Goal: Task Accomplishment & Management: Use online tool/utility

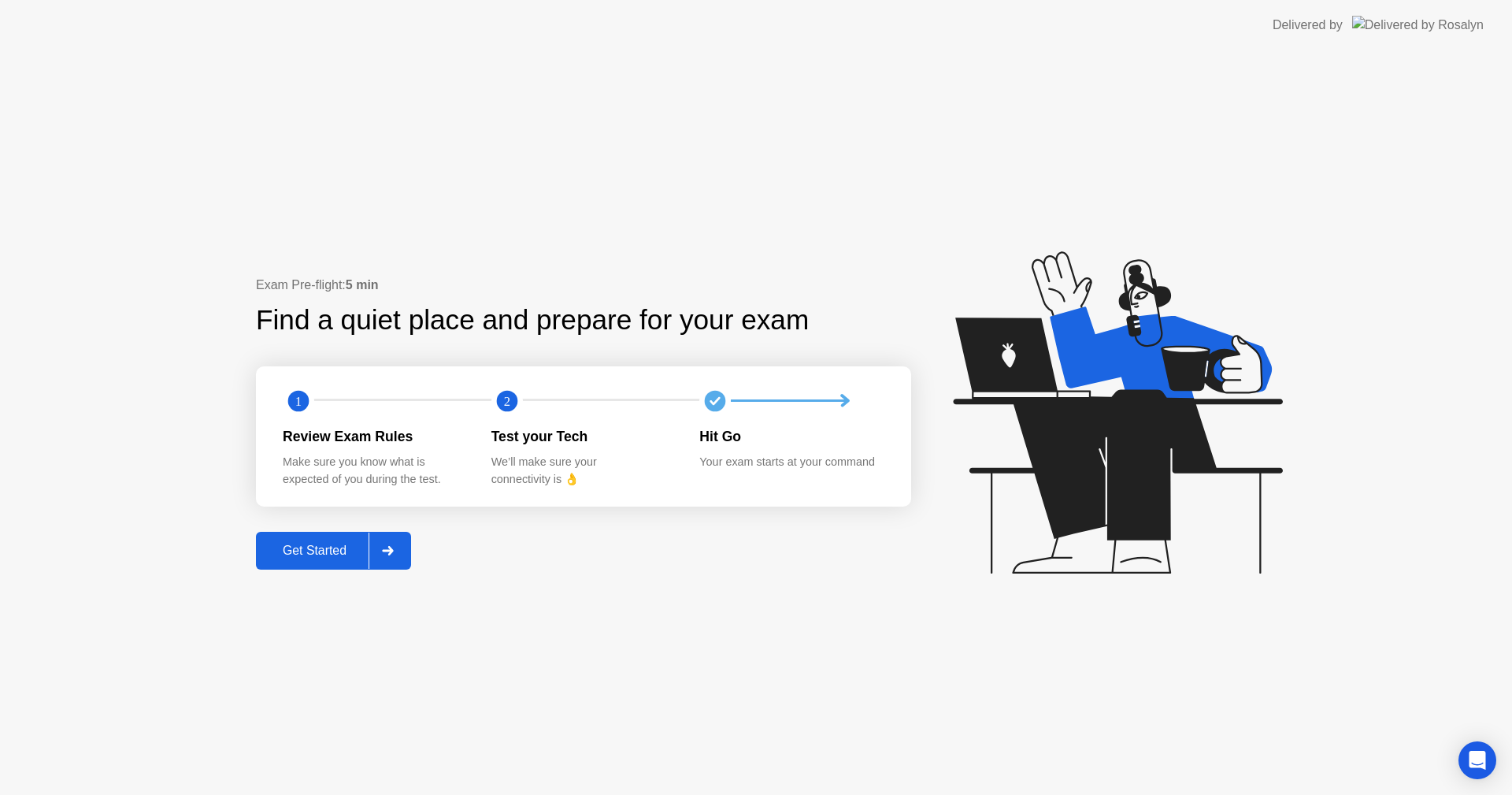
click at [334, 548] on div "Get Started" at bounding box center [314, 551] width 108 height 14
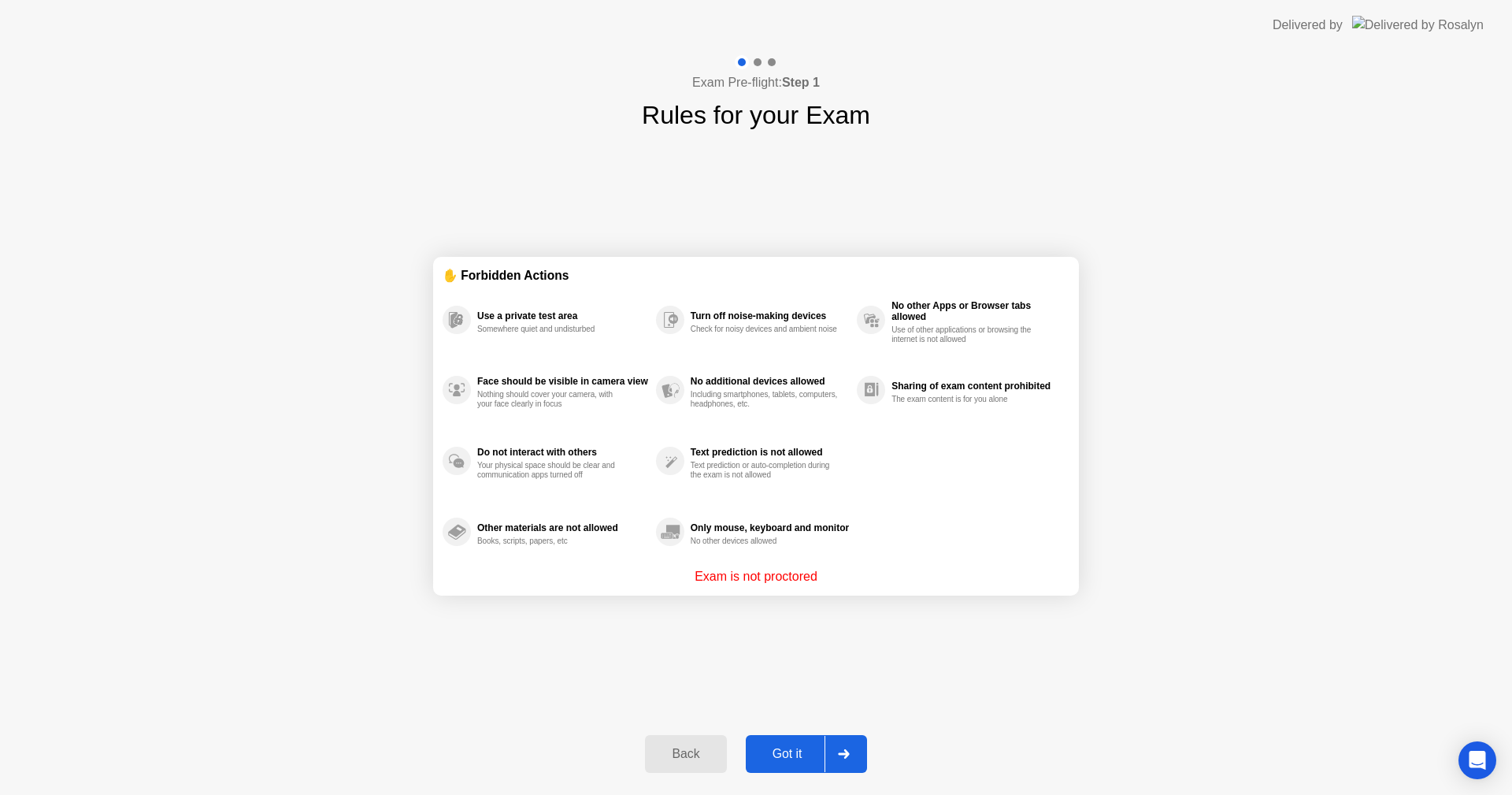
click at [793, 749] on div "Got it" at bounding box center [787, 754] width 74 height 14
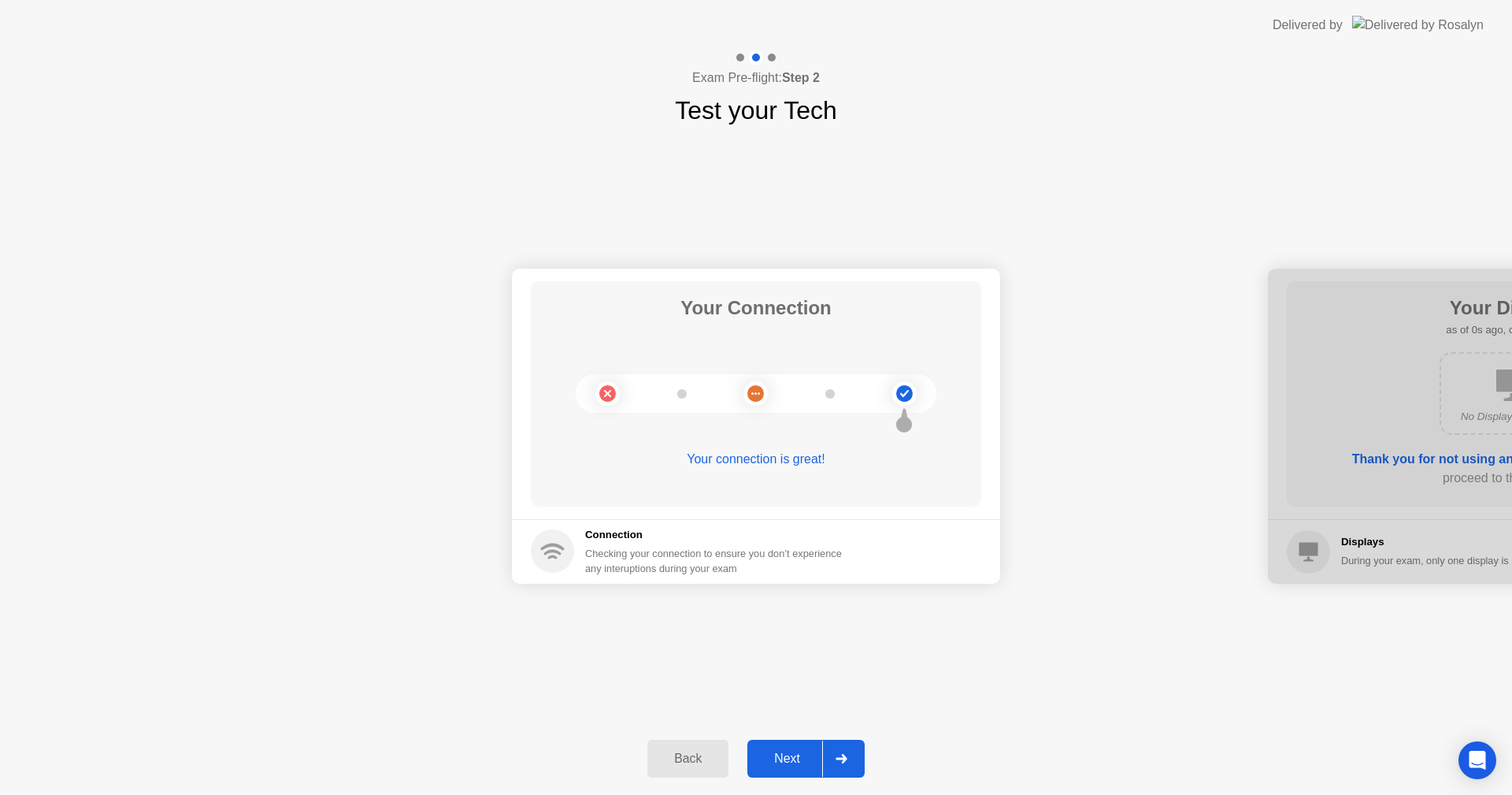
click at [808, 764] on div "Next" at bounding box center [787, 758] width 70 height 14
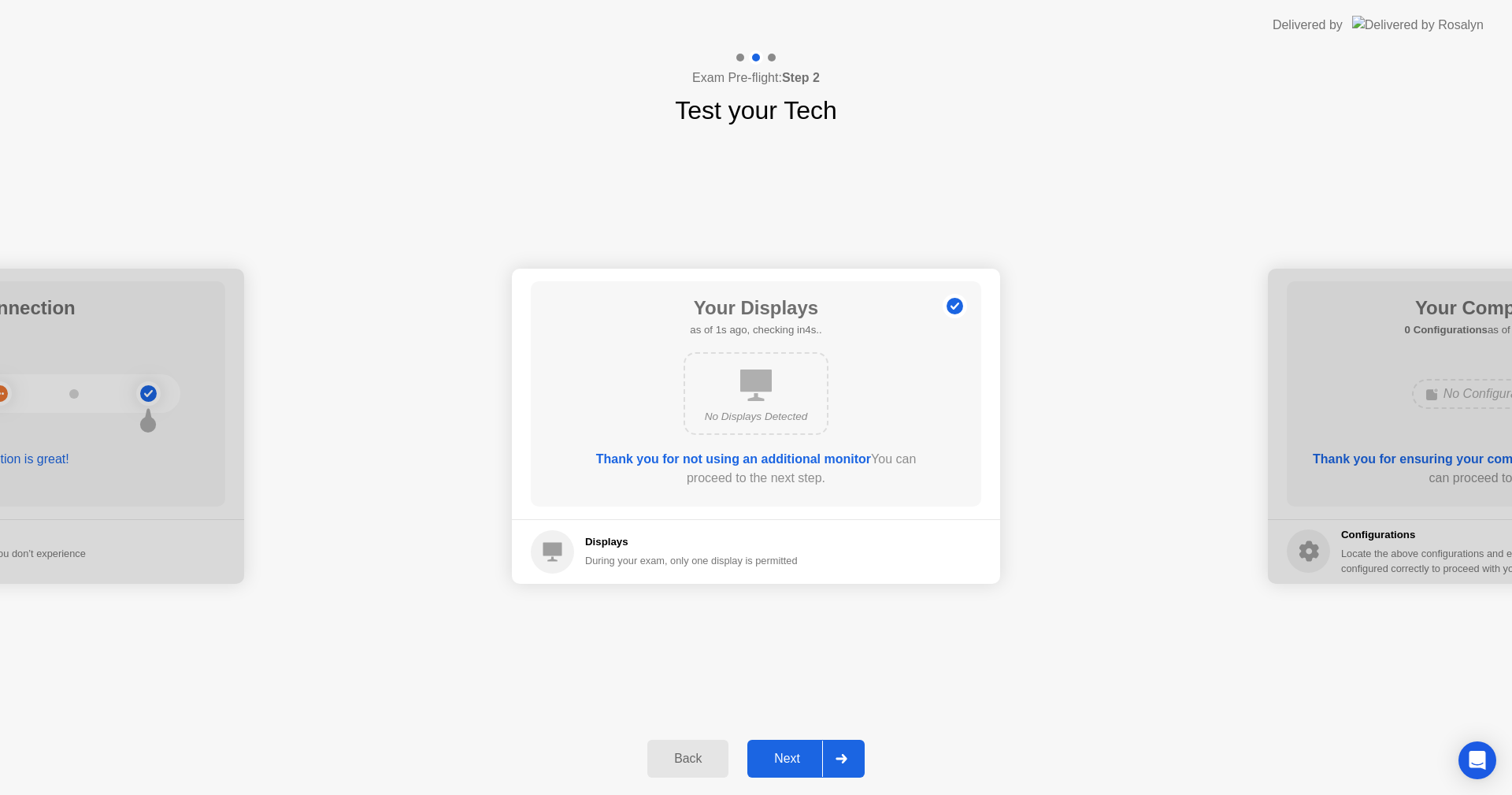
click at [808, 764] on div "Next" at bounding box center [787, 758] width 70 height 14
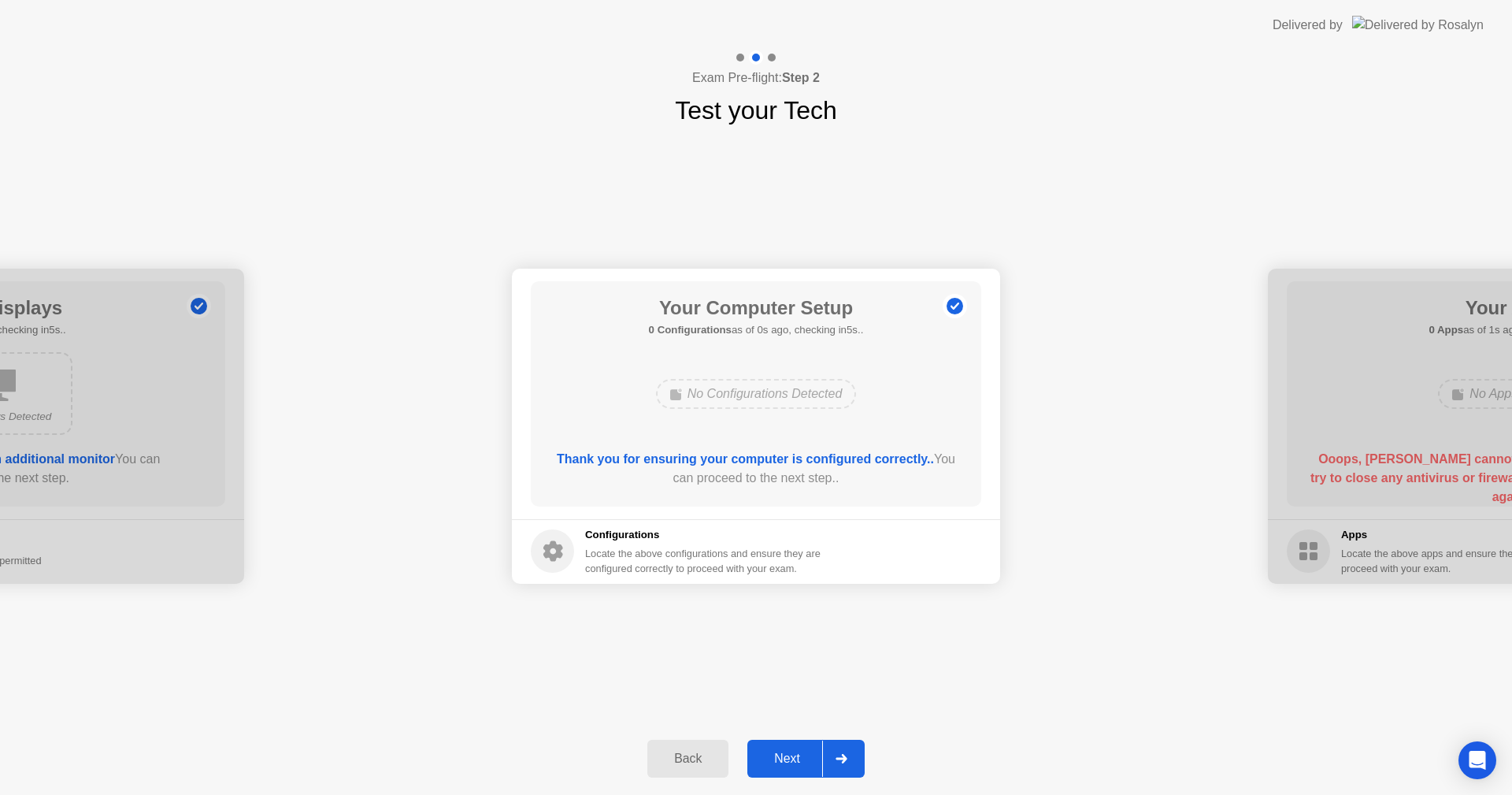
click at [808, 764] on div "Next" at bounding box center [787, 758] width 70 height 14
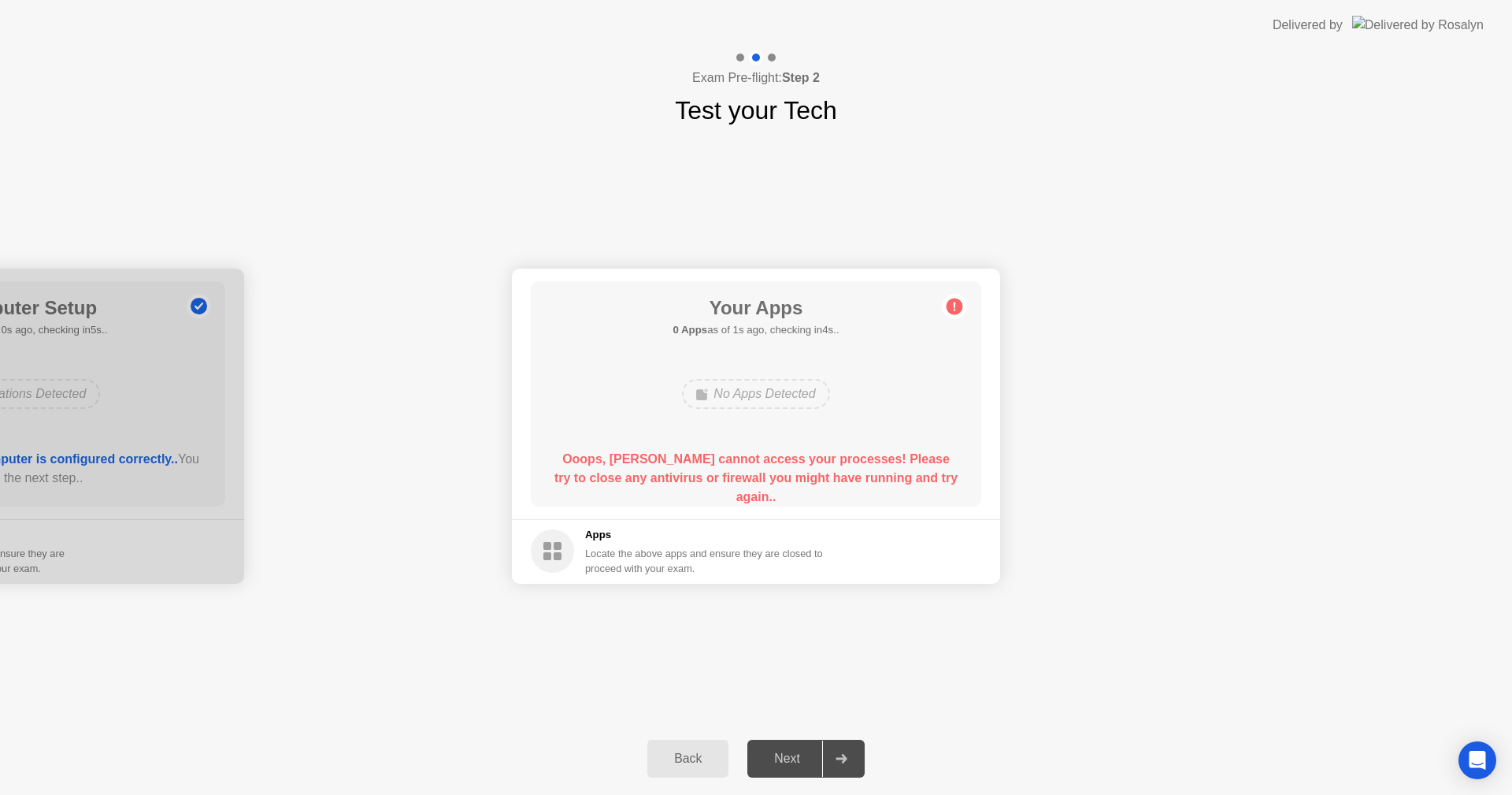
drag, startPoint x: 1383, startPoint y: 213, endPoint x: 1373, endPoint y: 209, distance: 10.8
click at [1383, 213] on div "Your Connection Your connection is great! Connection Checking your connection t…" at bounding box center [756, 426] width 1512 height 594
drag, startPoint x: 562, startPoint y: 455, endPoint x: 1120, endPoint y: 515, distance: 561.2
click at [947, 486] on div "Ooops, [PERSON_NAME] cannot access your processes! Please try to close any anti…" at bounding box center [756, 478] width 406 height 57
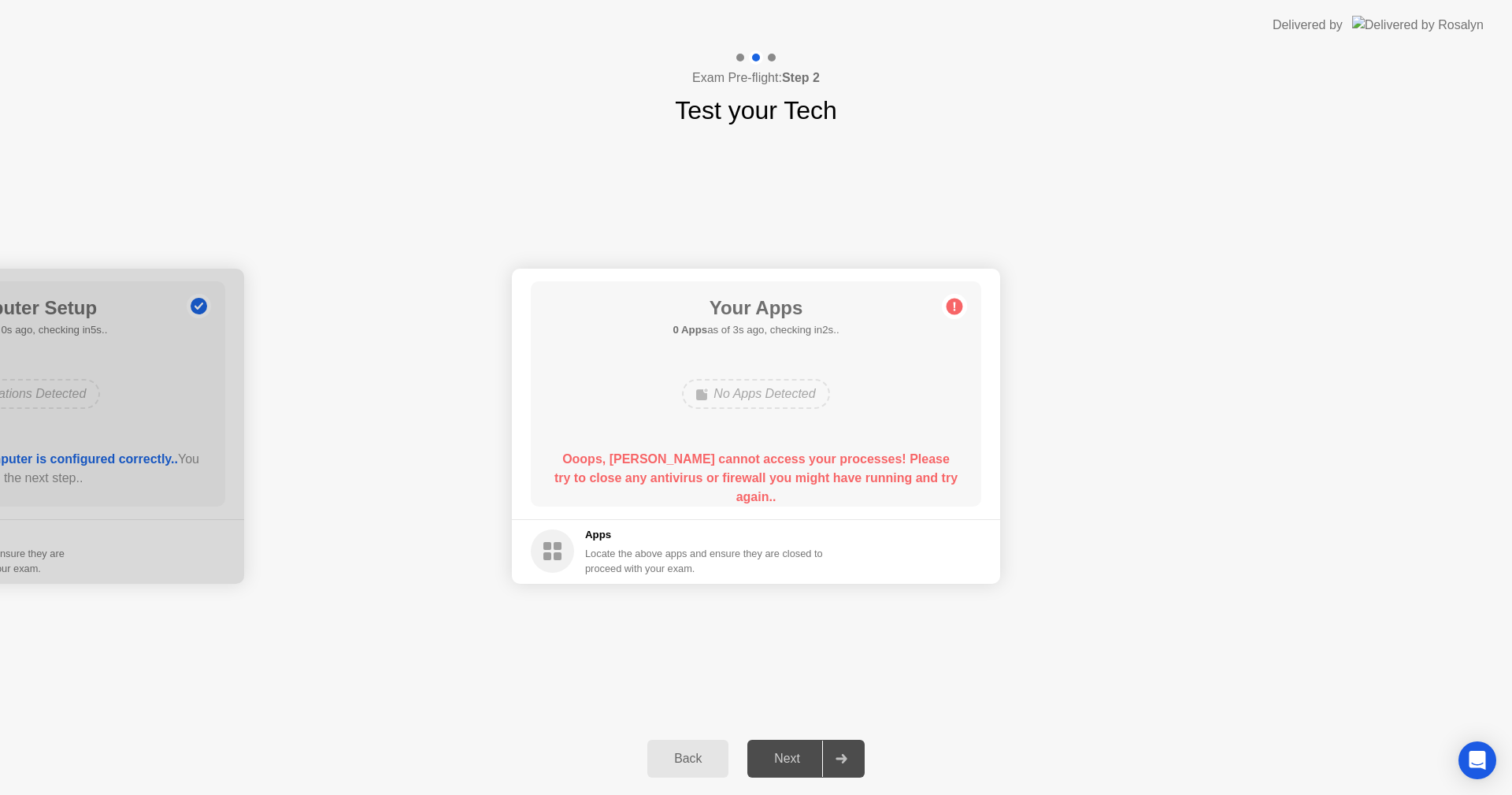
click at [83, 685] on div "Your Connection Your connection is great! Connection Checking your connection t…" at bounding box center [756, 426] width 1512 height 594
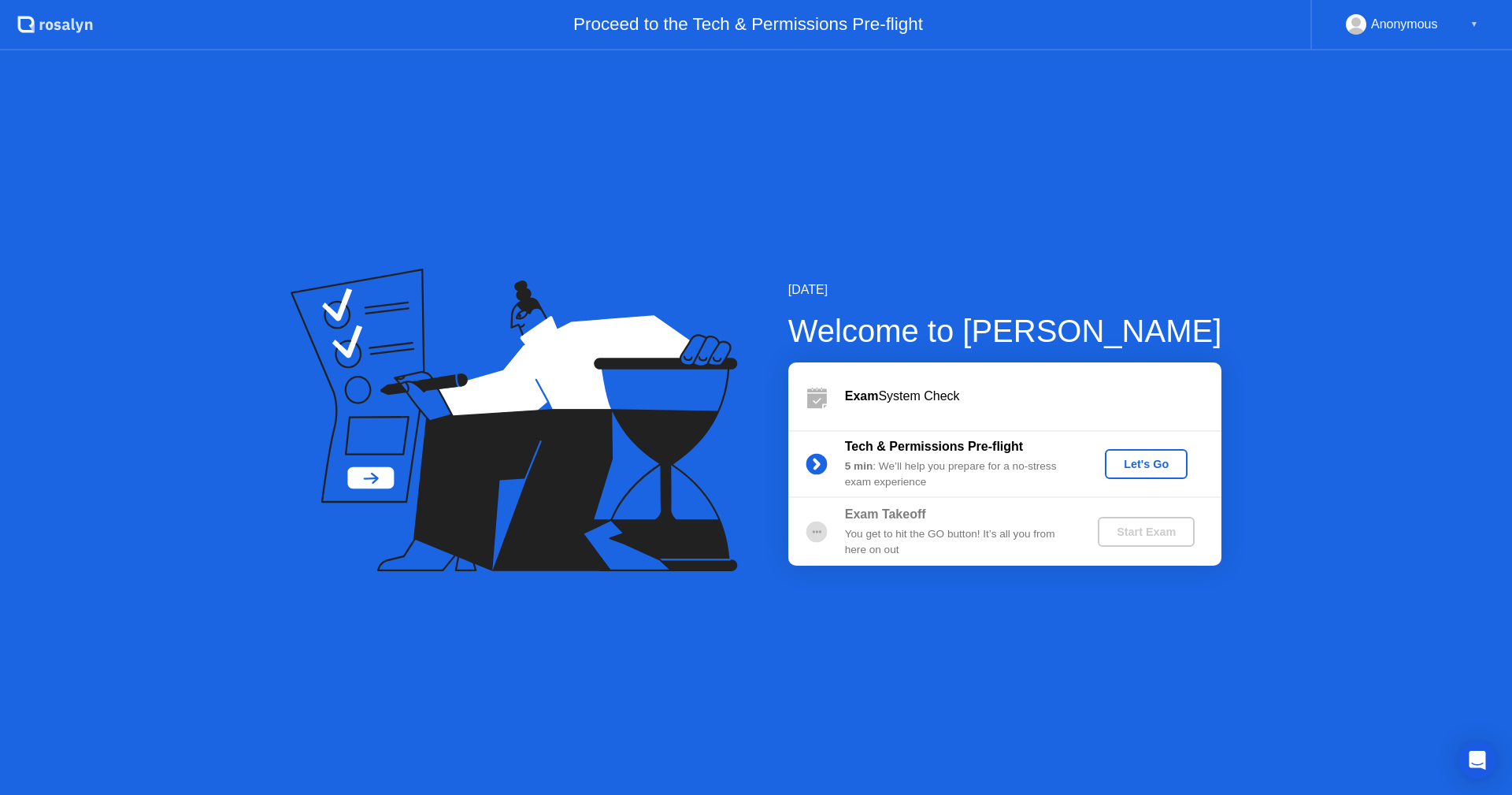
click at [1150, 460] on div "Let's Go" at bounding box center [1146, 464] width 70 height 13
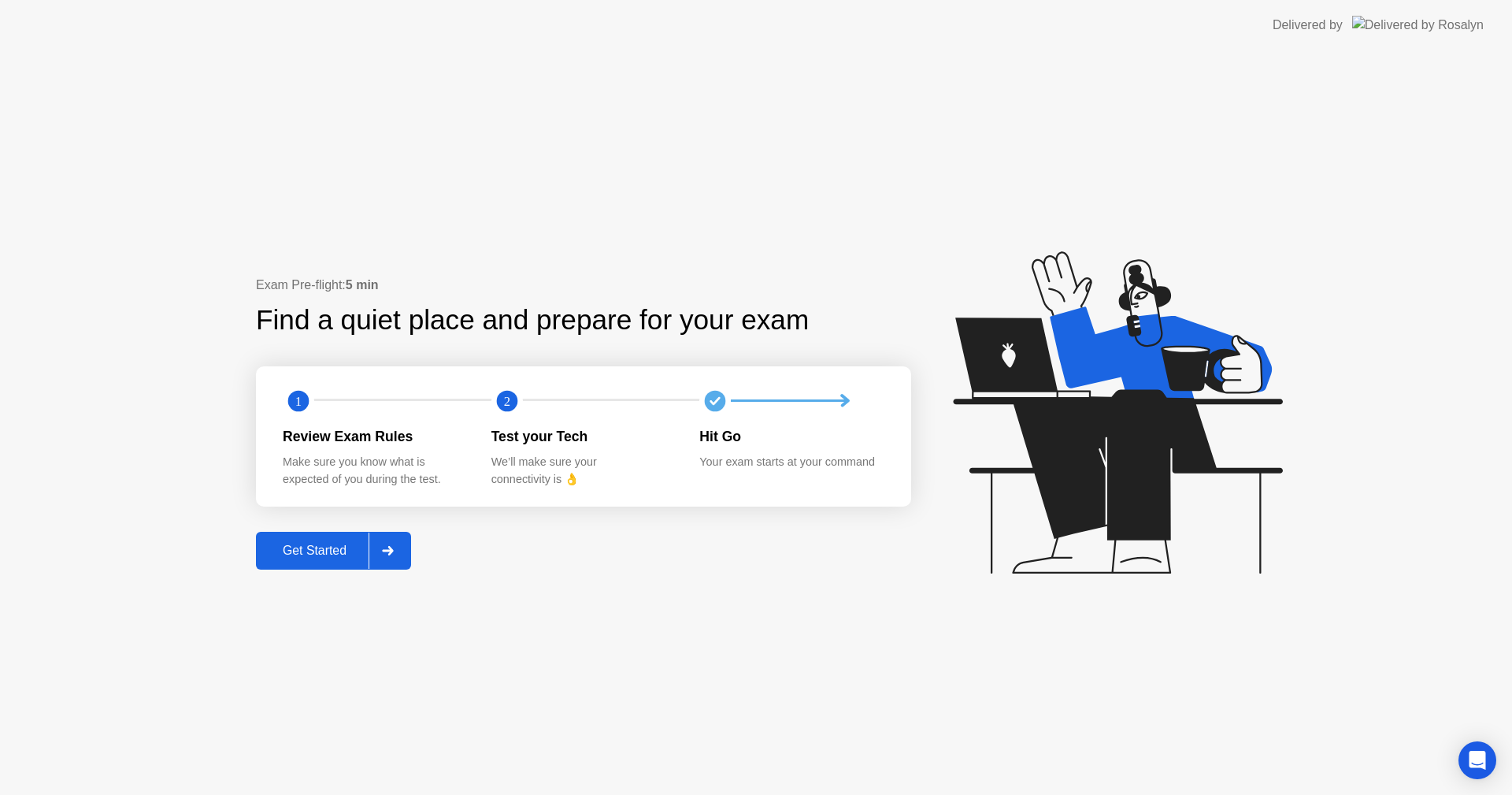
click at [340, 551] on div "Get Started" at bounding box center [314, 551] width 108 height 14
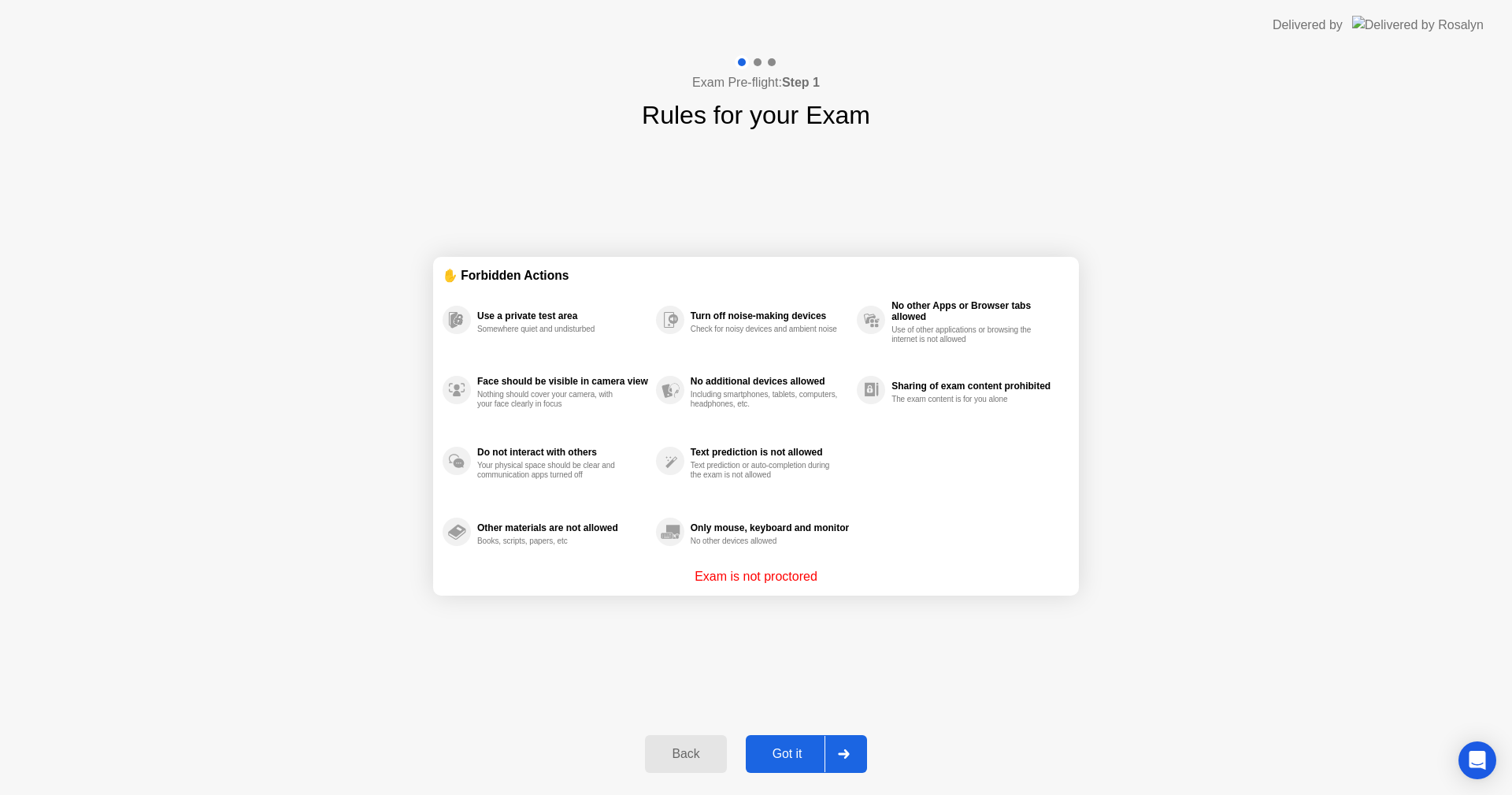
click at [797, 754] on div "Got it" at bounding box center [787, 754] width 74 height 14
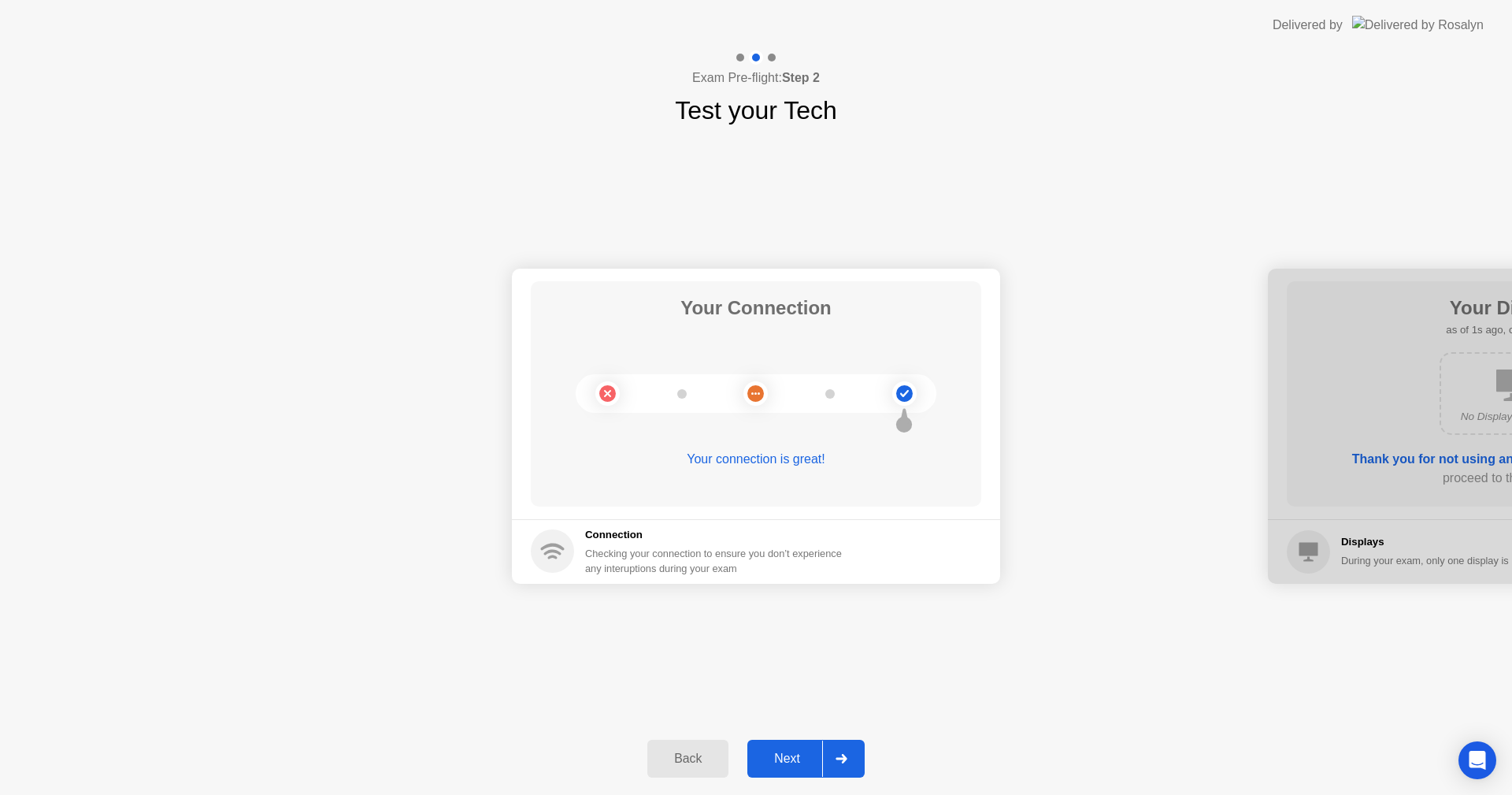
click at [797, 754] on div "Next" at bounding box center [787, 758] width 70 height 14
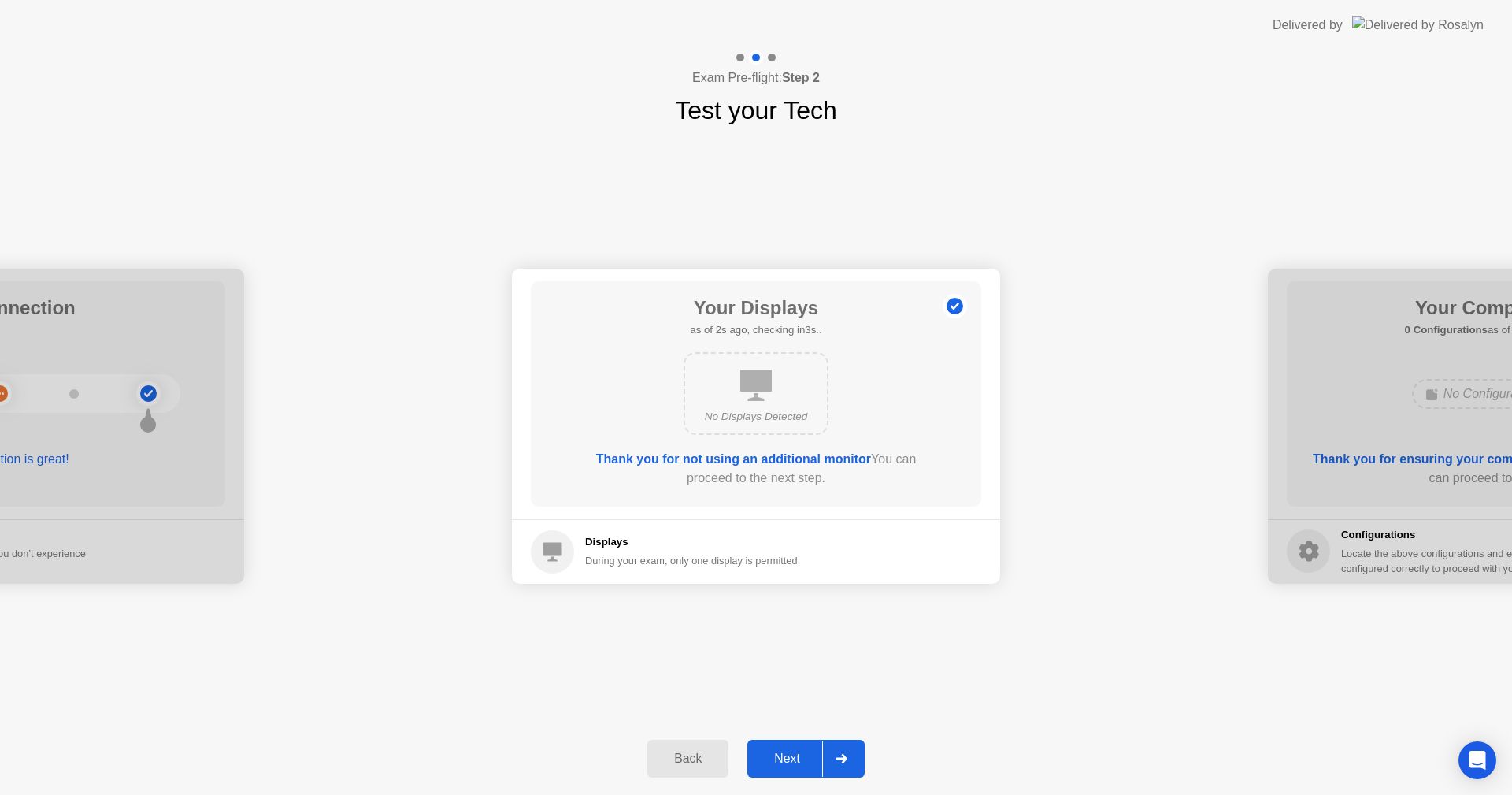
click at [797, 754] on div "Next" at bounding box center [787, 758] width 70 height 14
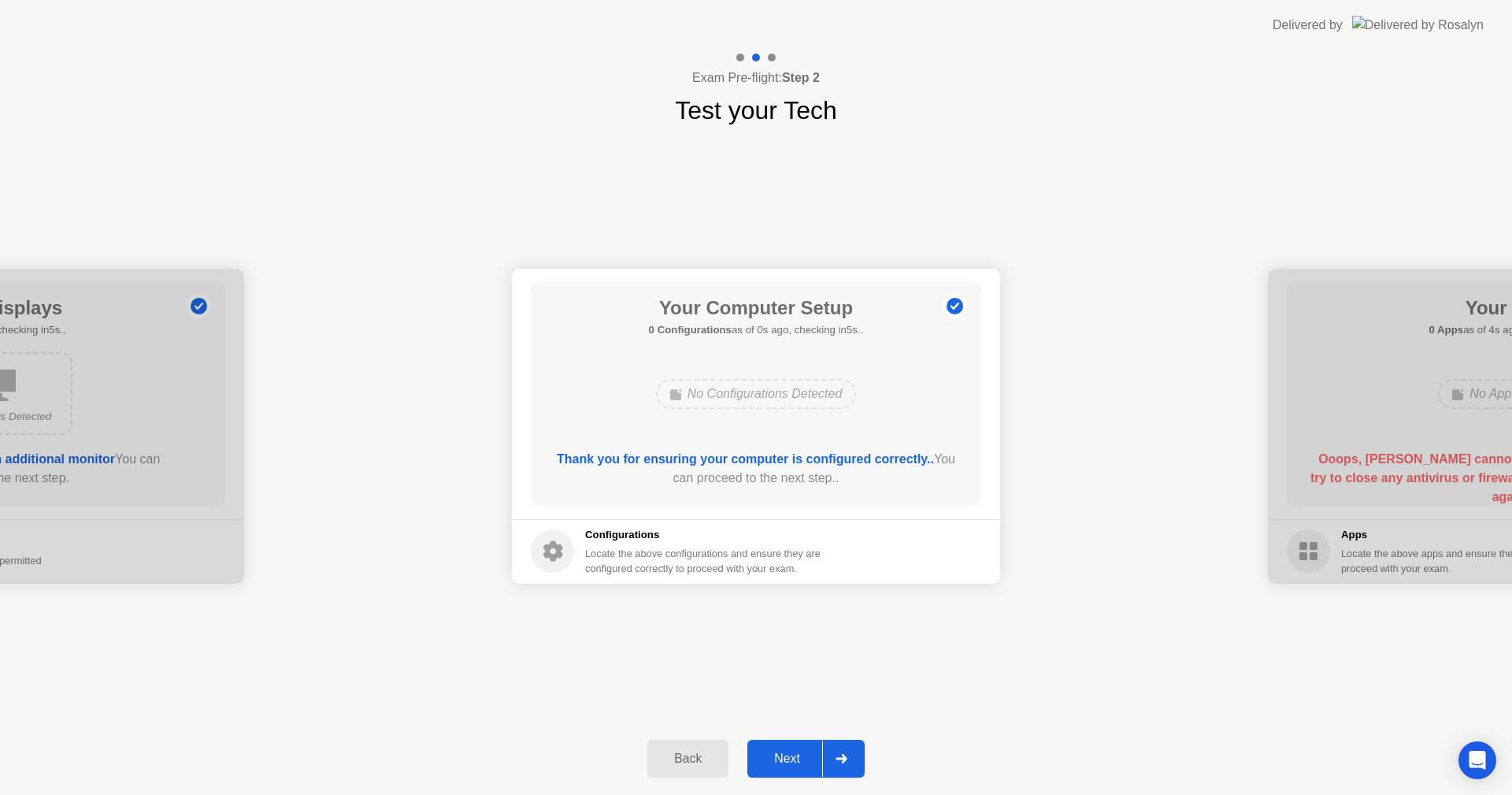
click at [797, 754] on div "Next" at bounding box center [787, 758] width 70 height 14
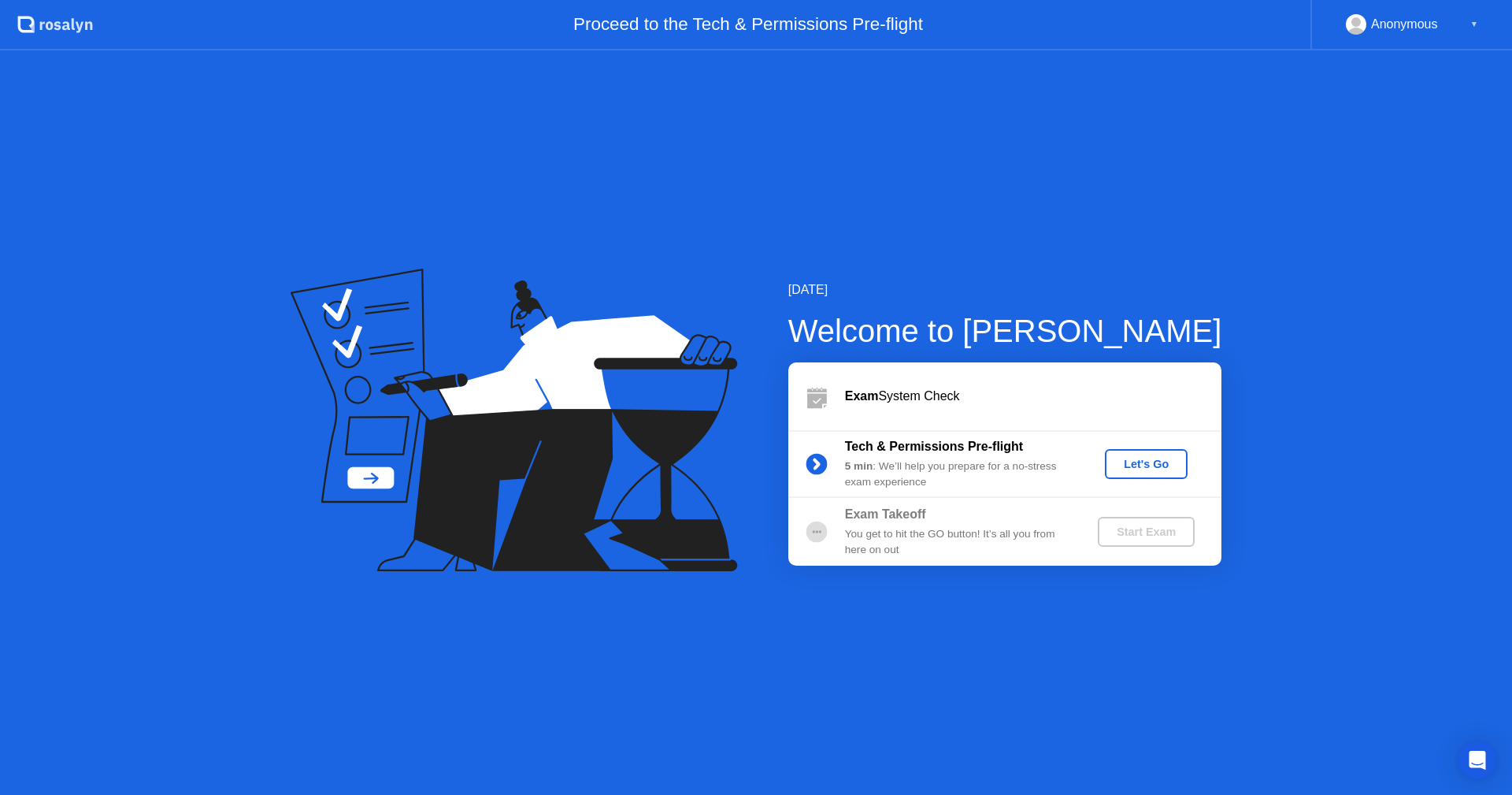
click at [1157, 469] on div "Let's Go" at bounding box center [1146, 464] width 70 height 13
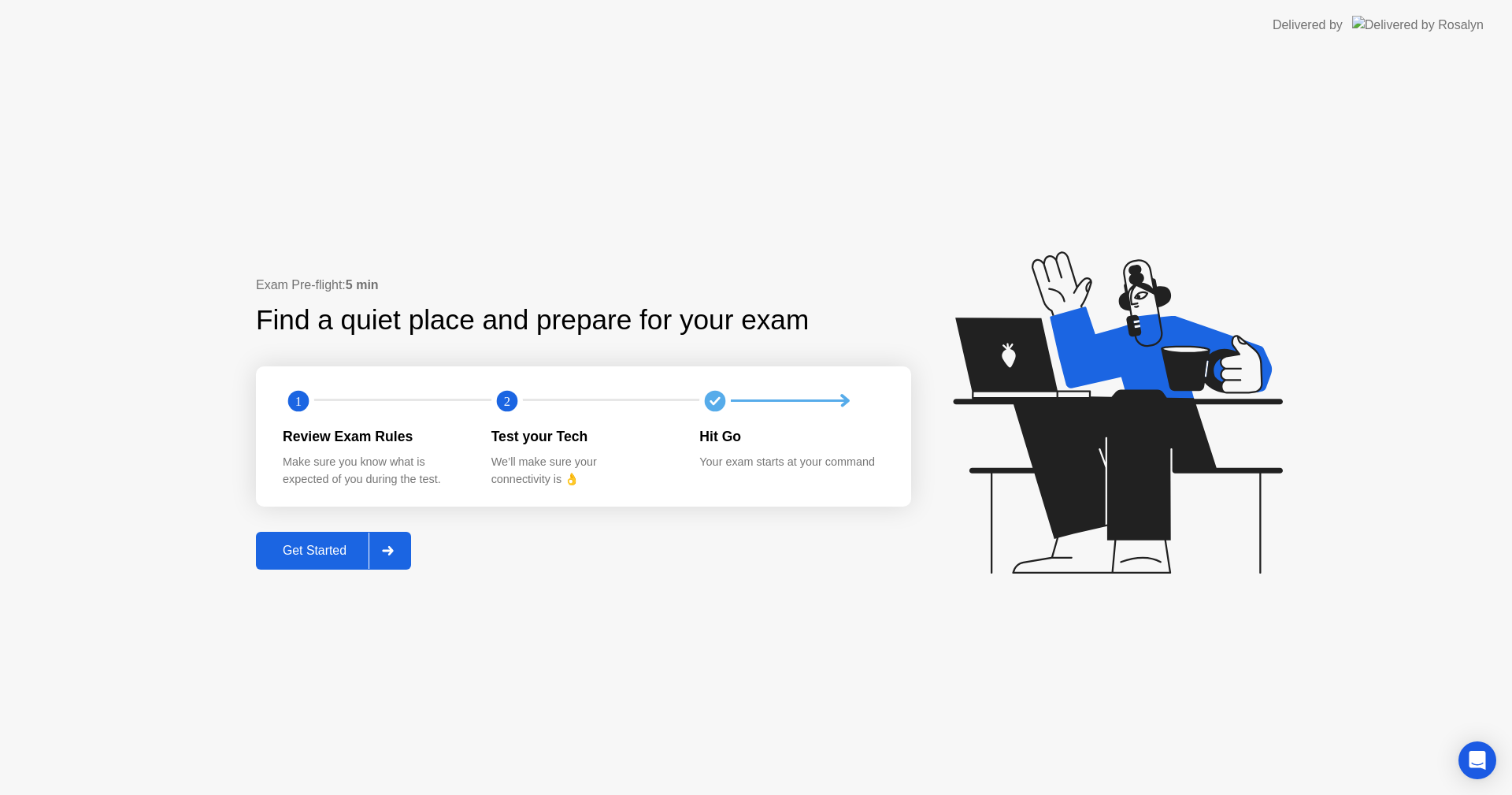
click at [300, 547] on div "Get Started" at bounding box center [314, 551] width 108 height 14
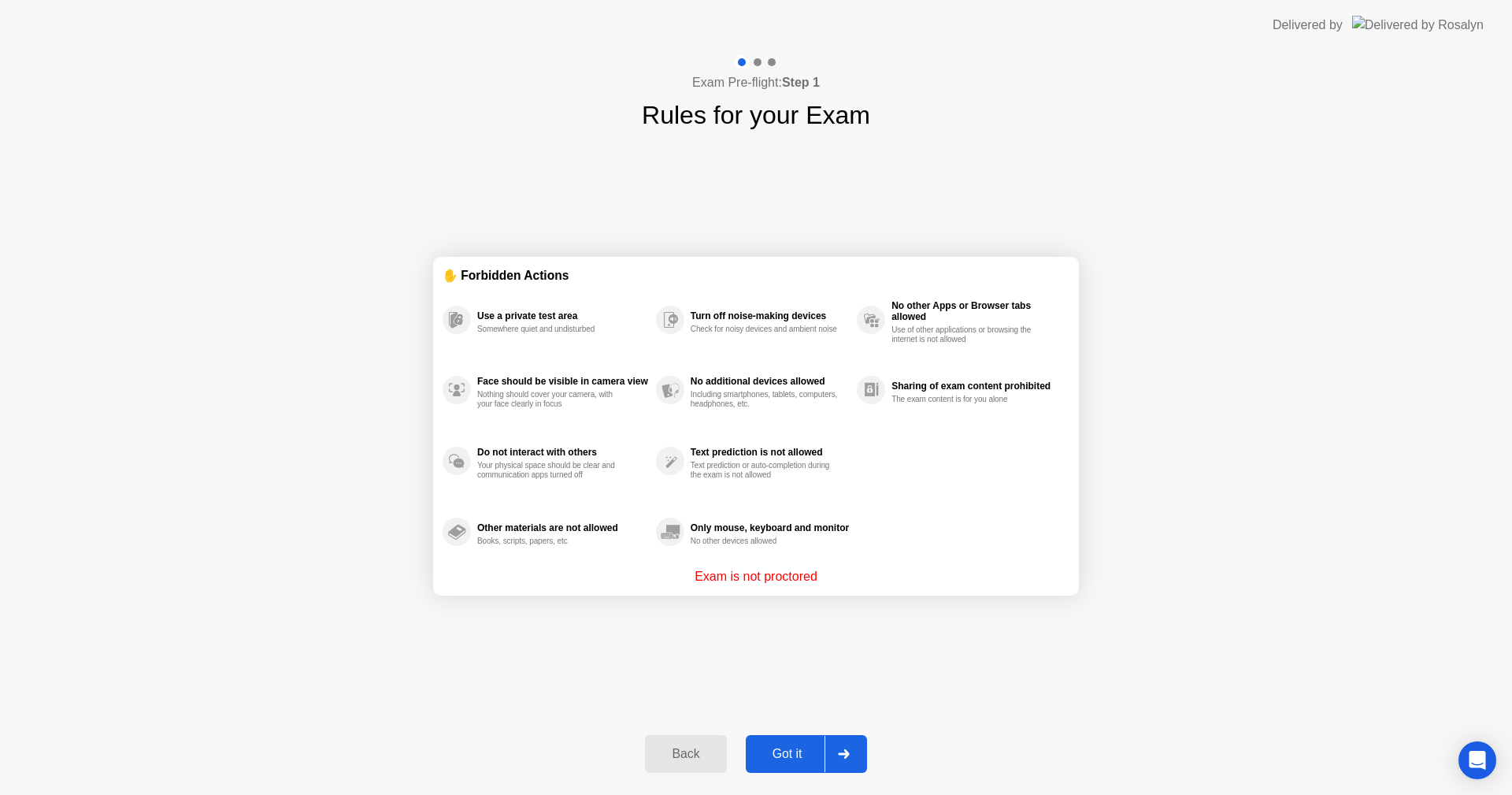
click at [810, 754] on div "Got it" at bounding box center [787, 754] width 74 height 14
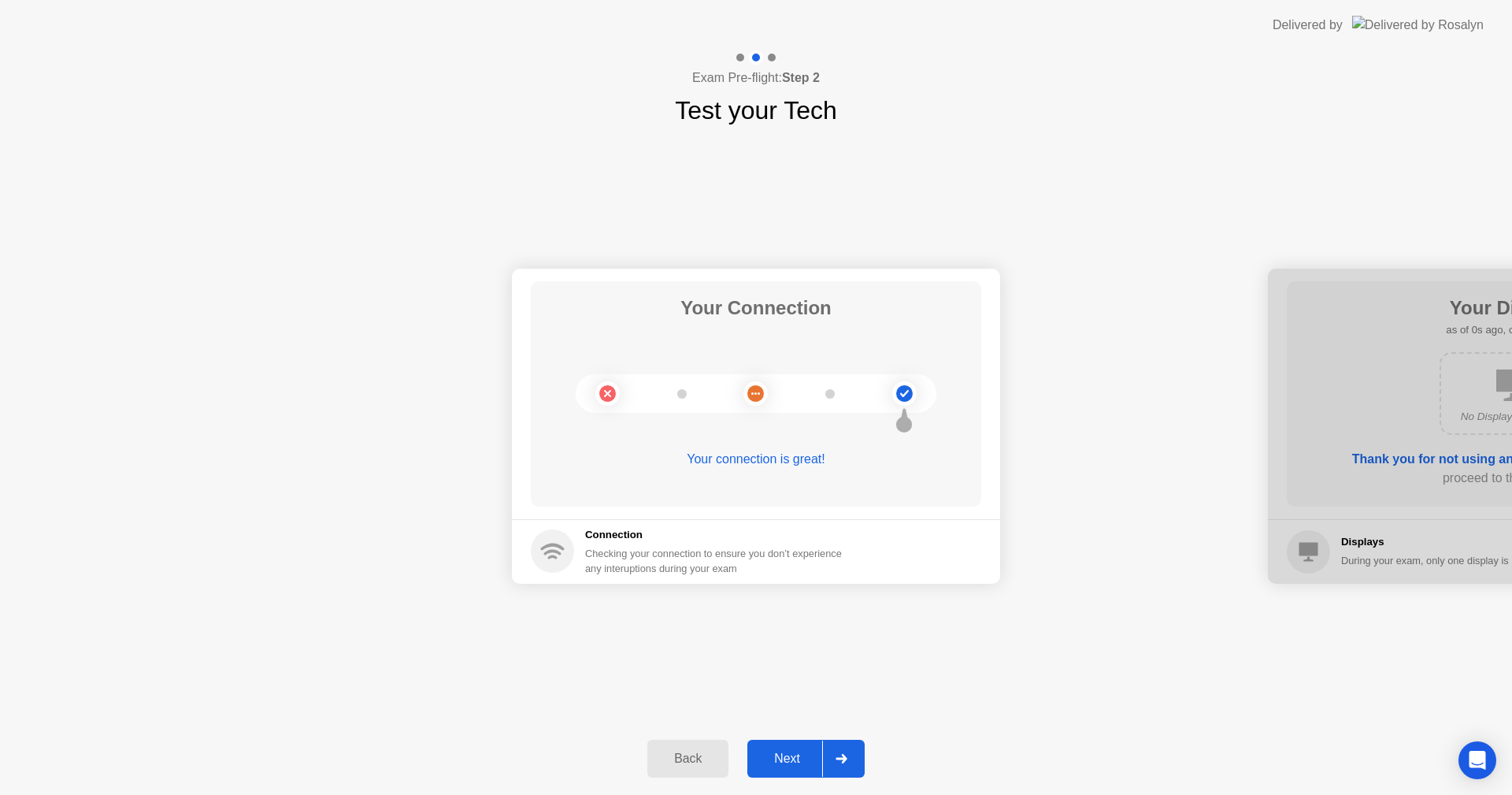
click at [810, 754] on div "Next" at bounding box center [787, 758] width 70 height 14
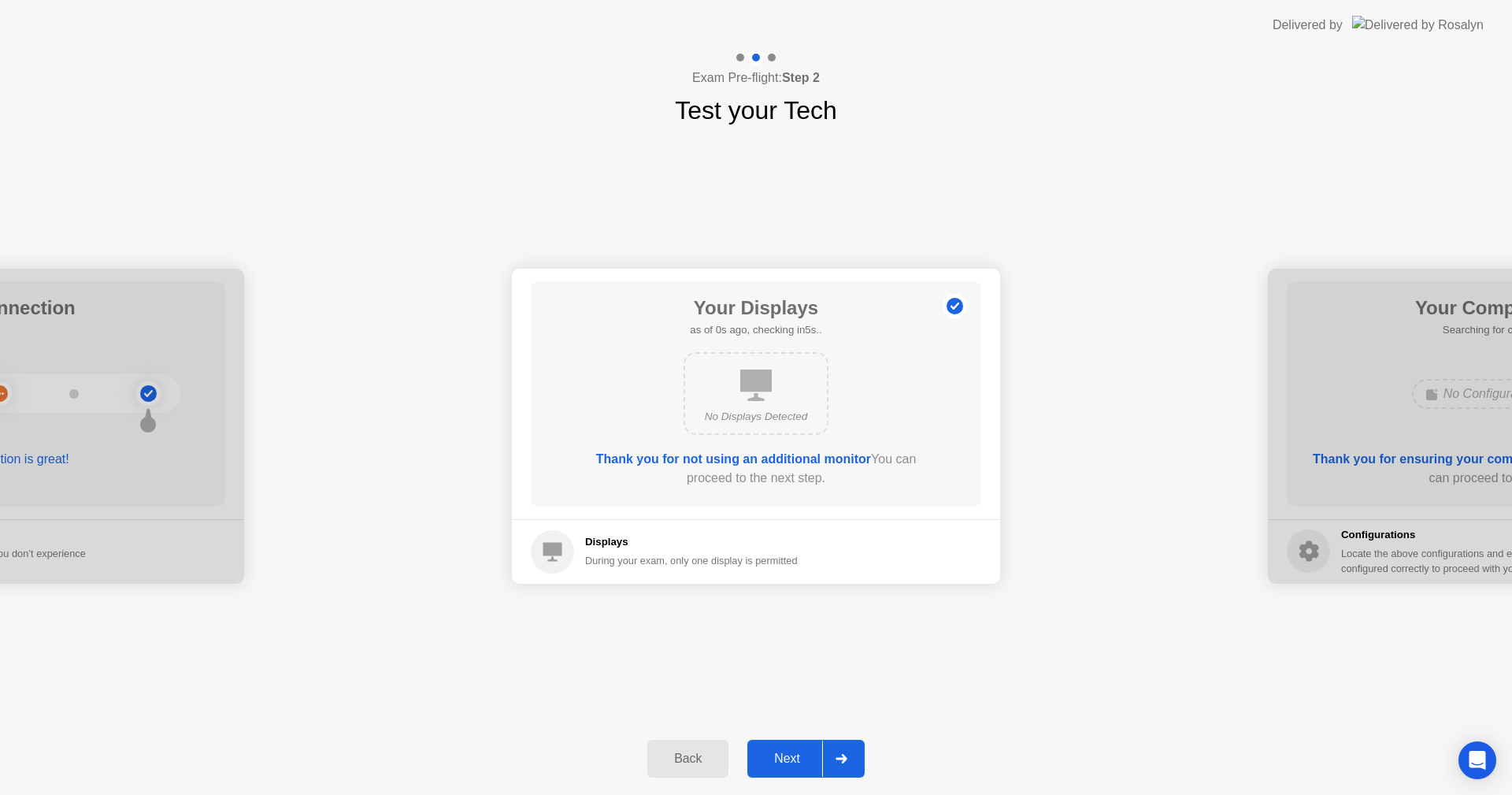
click at [810, 754] on div "Next" at bounding box center [787, 758] width 70 height 14
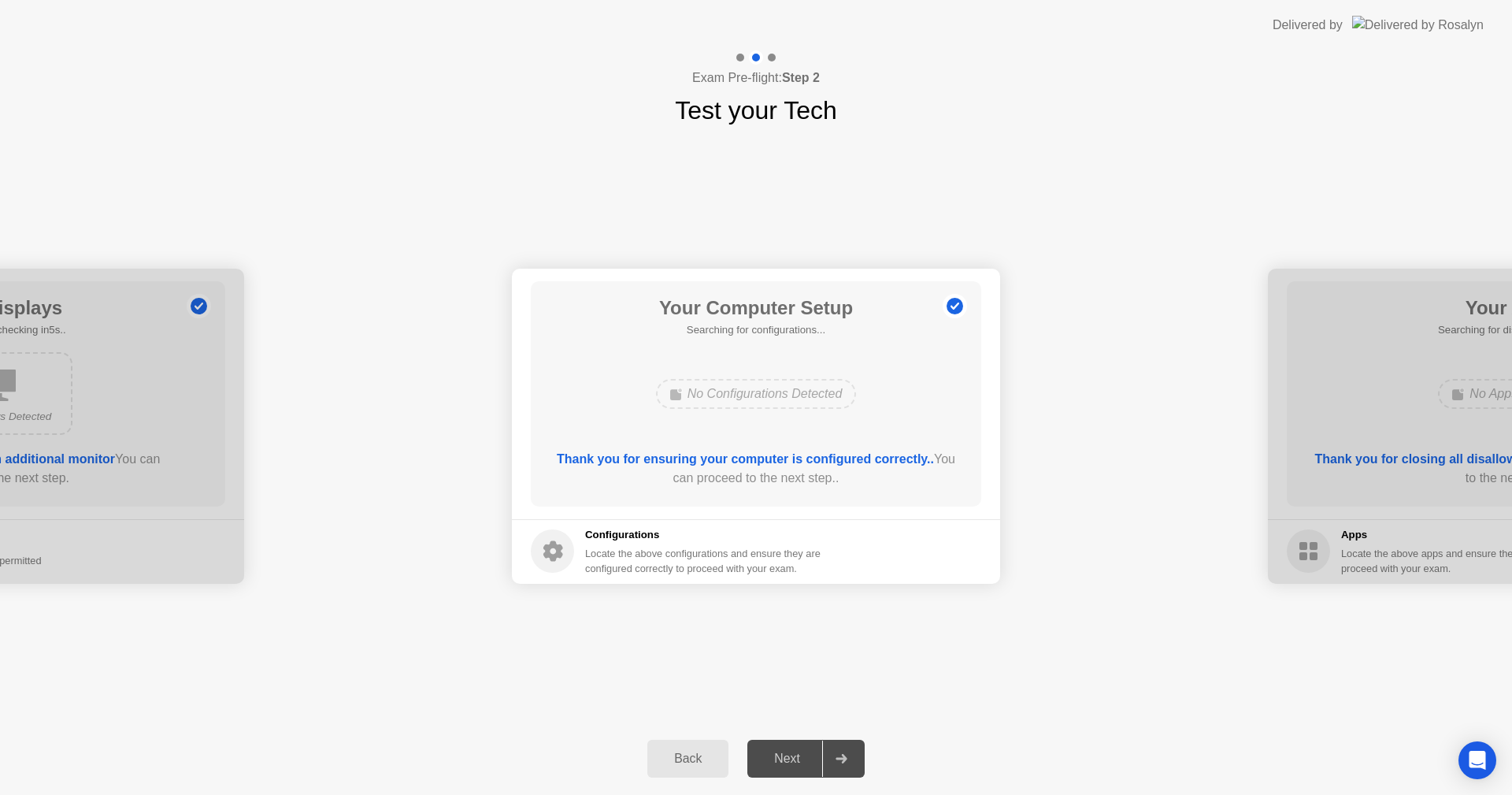
click at [810, 754] on div "Next" at bounding box center [787, 758] width 70 height 14
click at [804, 756] on div "Next" at bounding box center [787, 758] width 70 height 14
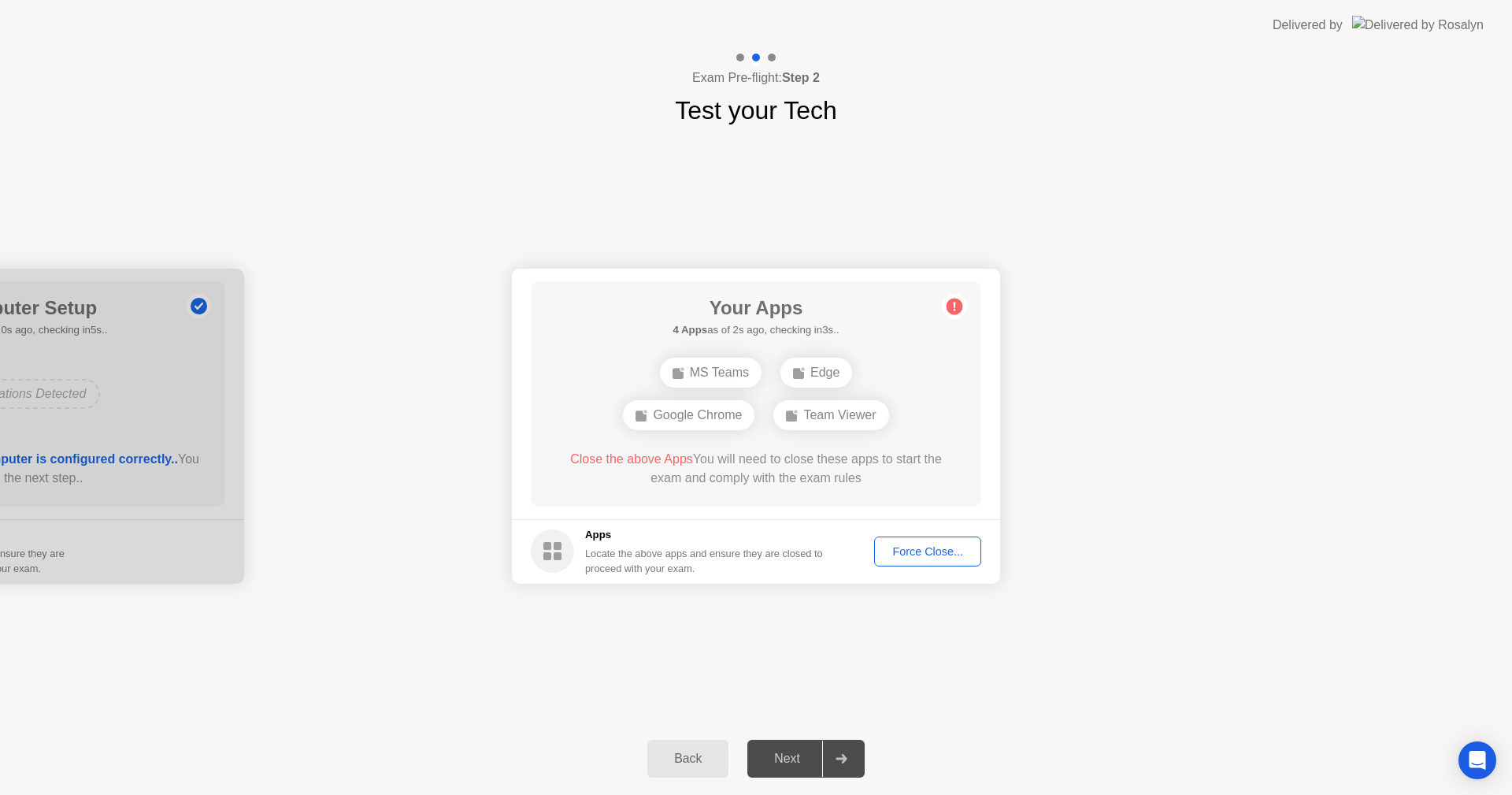
click at [922, 555] on div "Force Close..." at bounding box center [928, 552] width 96 height 13
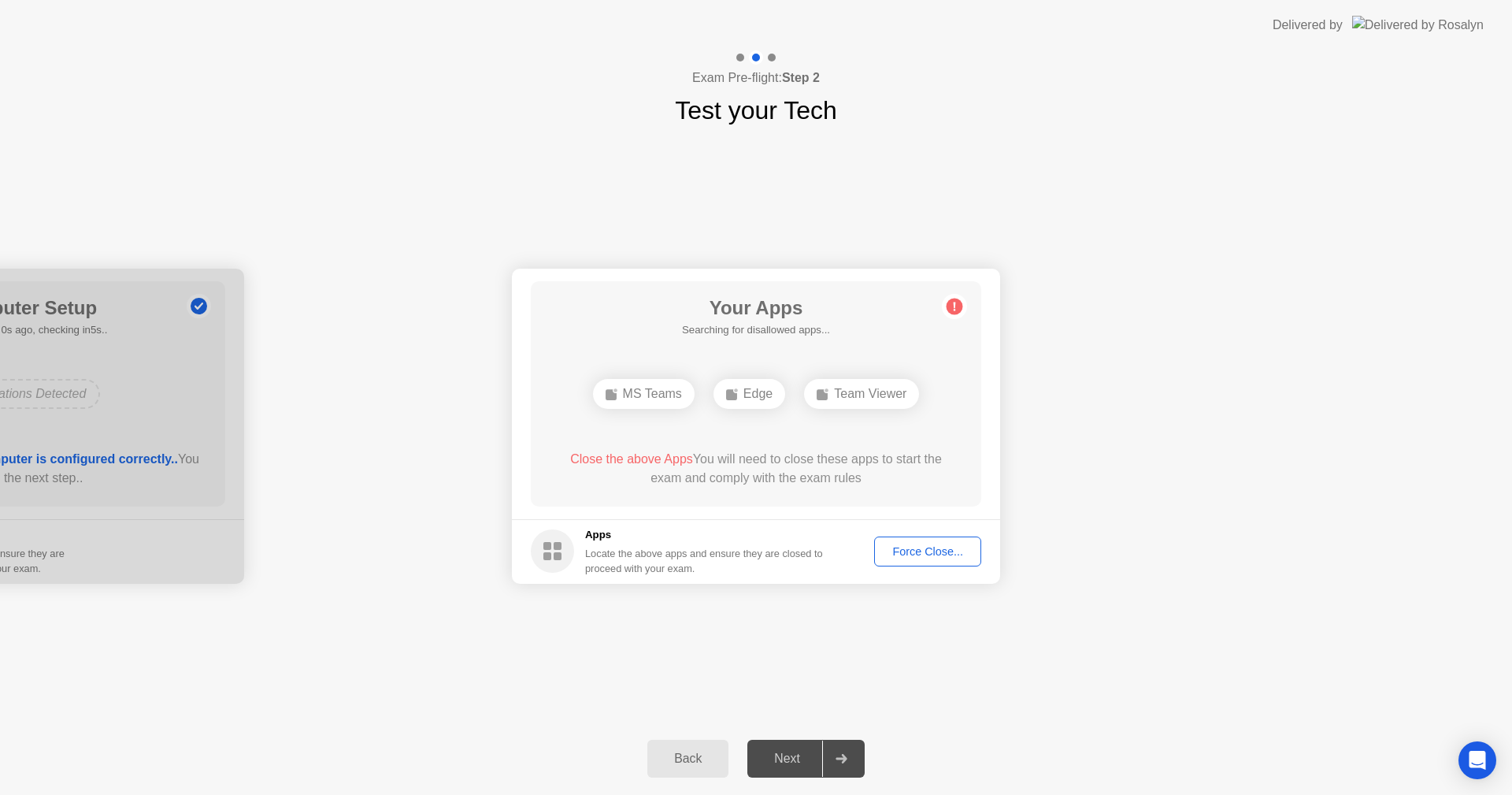
click at [670, 400] on div "MS Teams" at bounding box center [644, 394] width 101 height 30
click at [704, 395] on div "Edge" at bounding box center [688, 394] width 71 height 30
click at [909, 555] on div "Force Close..." at bounding box center [928, 552] width 96 height 13
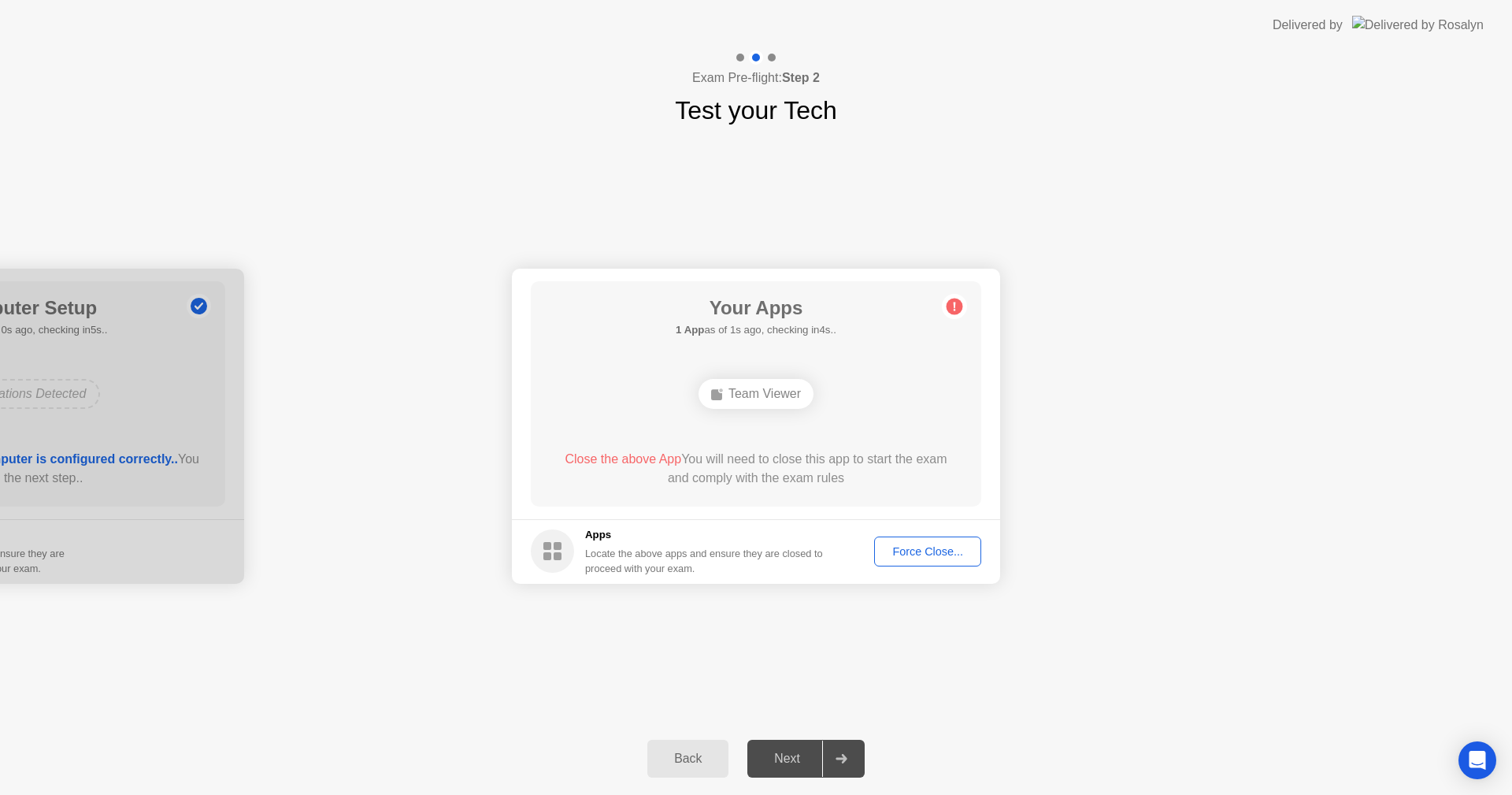
click at [936, 550] on div "Force Close..." at bounding box center [928, 552] width 96 height 13
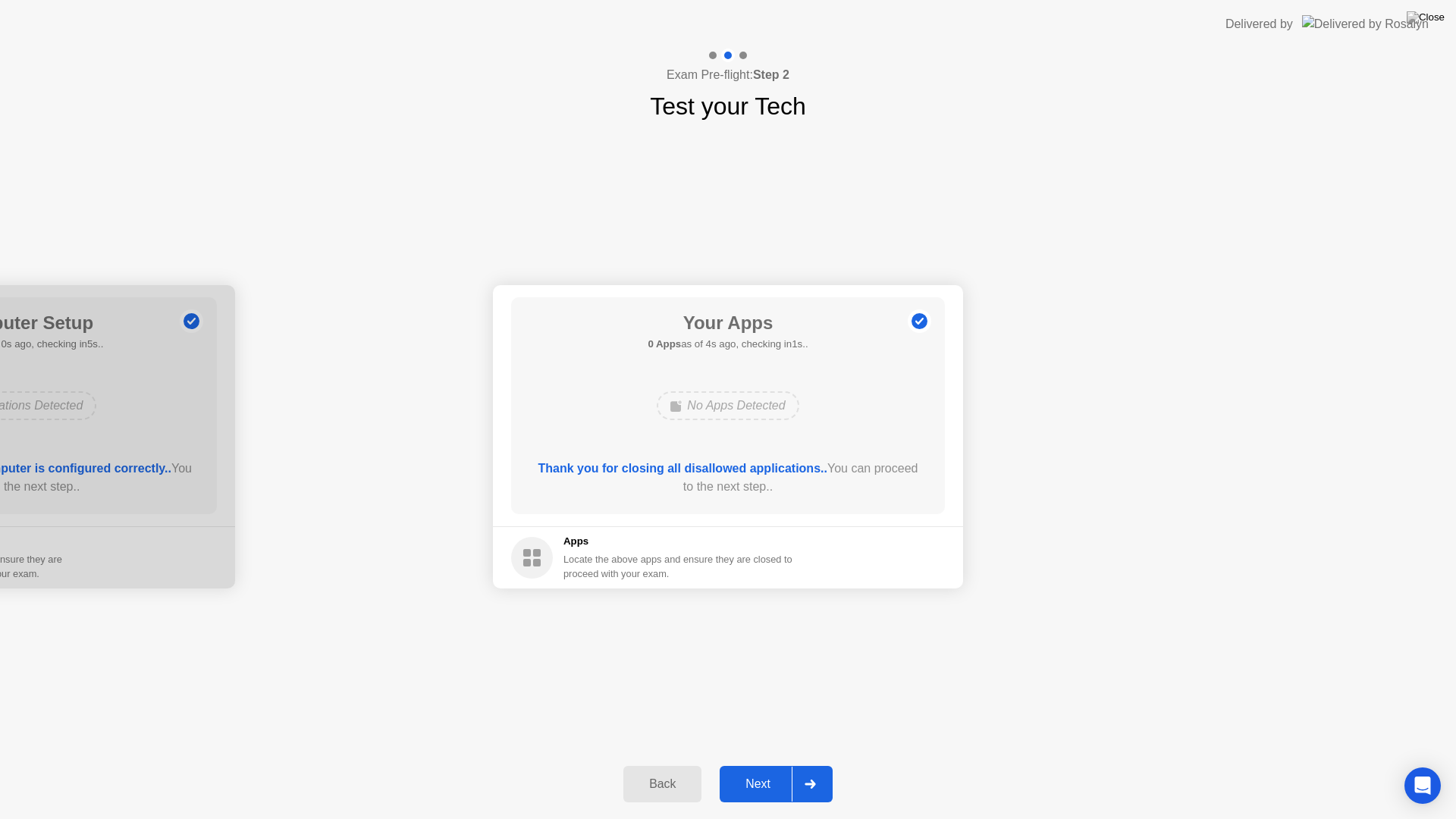
click at [740, 764] on div "Next" at bounding box center [758, 784] width 67 height 13
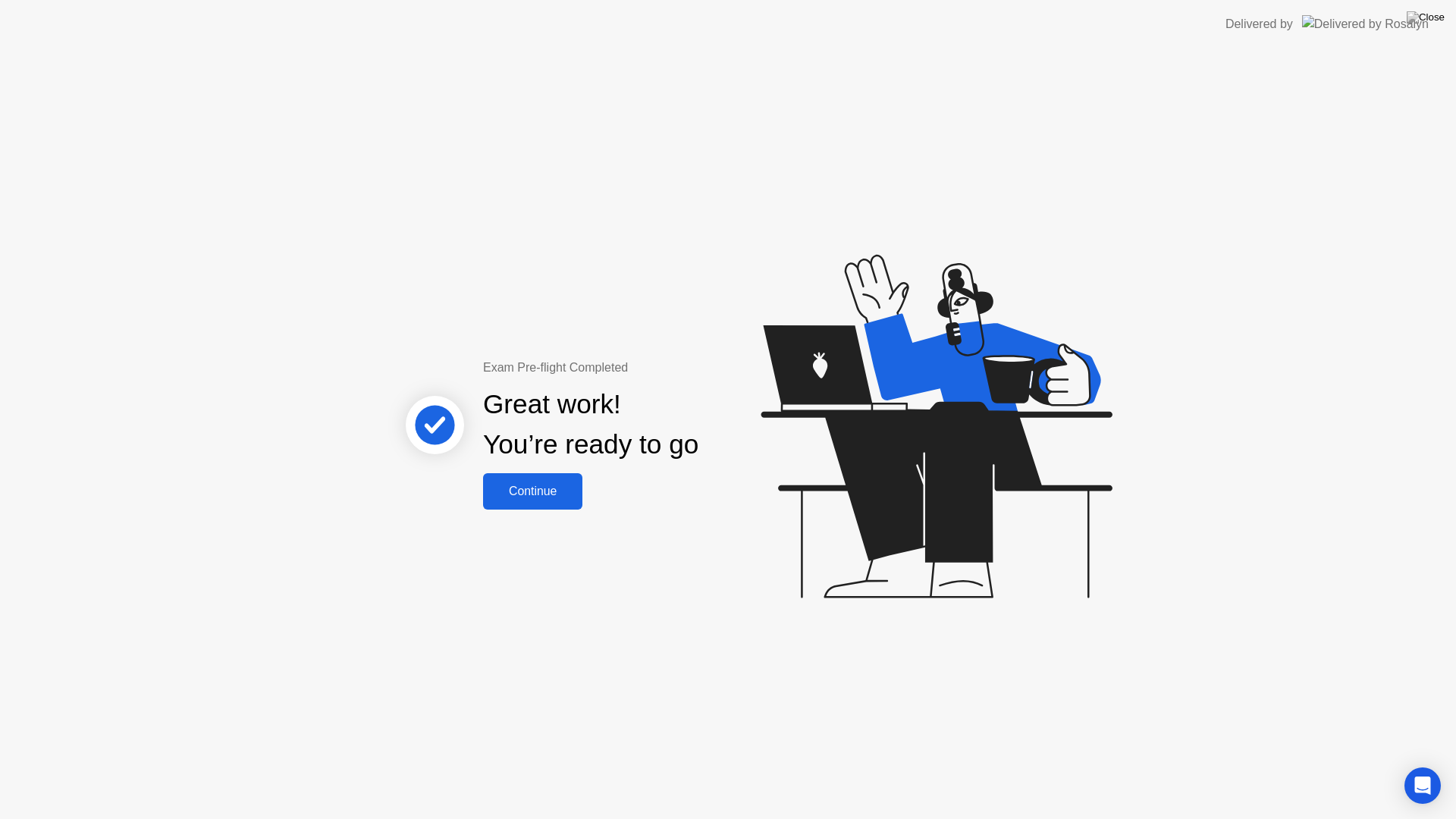
click at [537, 490] on div "Continue" at bounding box center [532, 491] width 90 height 13
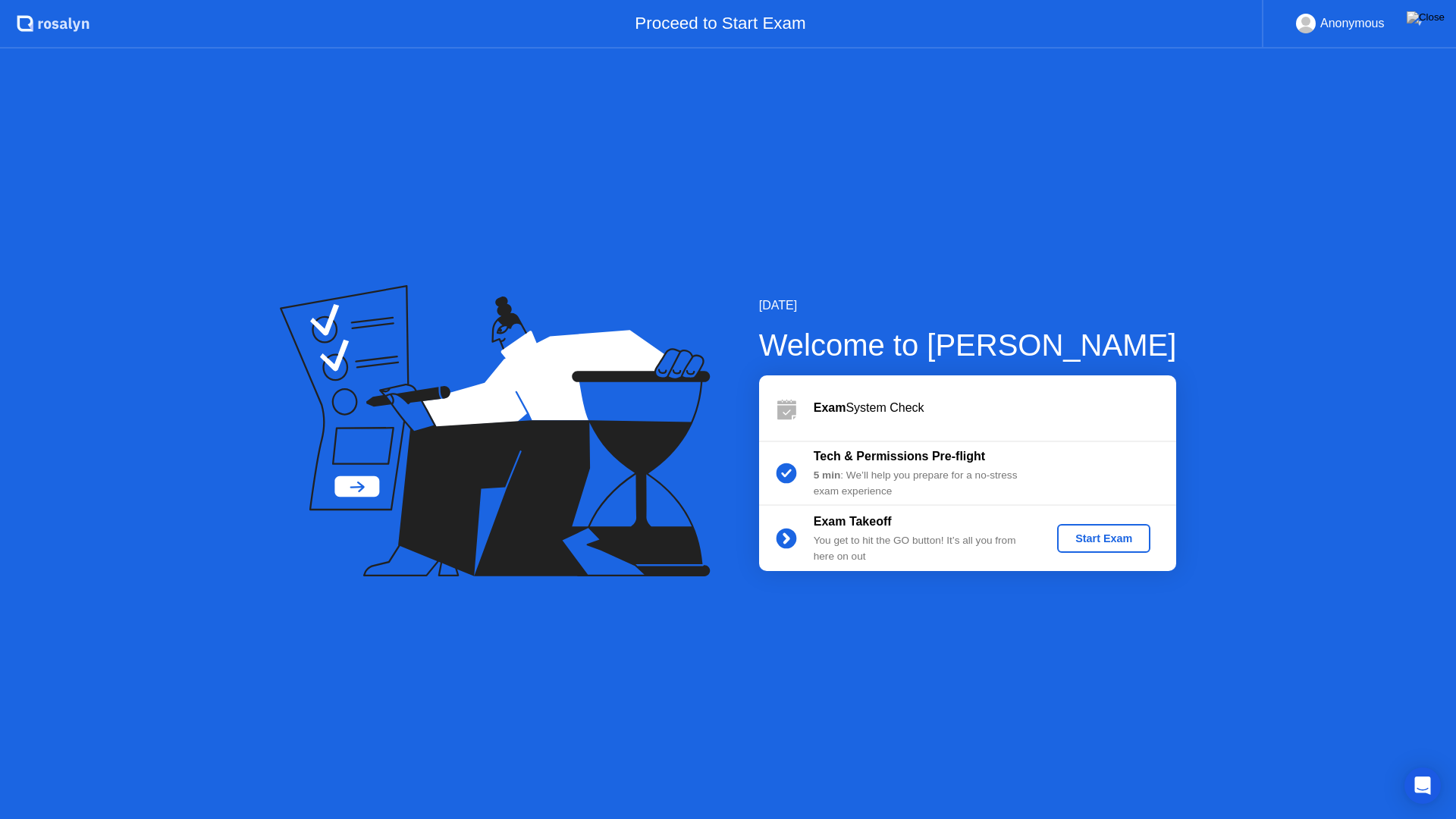
click at [1122, 543] on div "Start Exam" at bounding box center [1104, 538] width 81 height 13
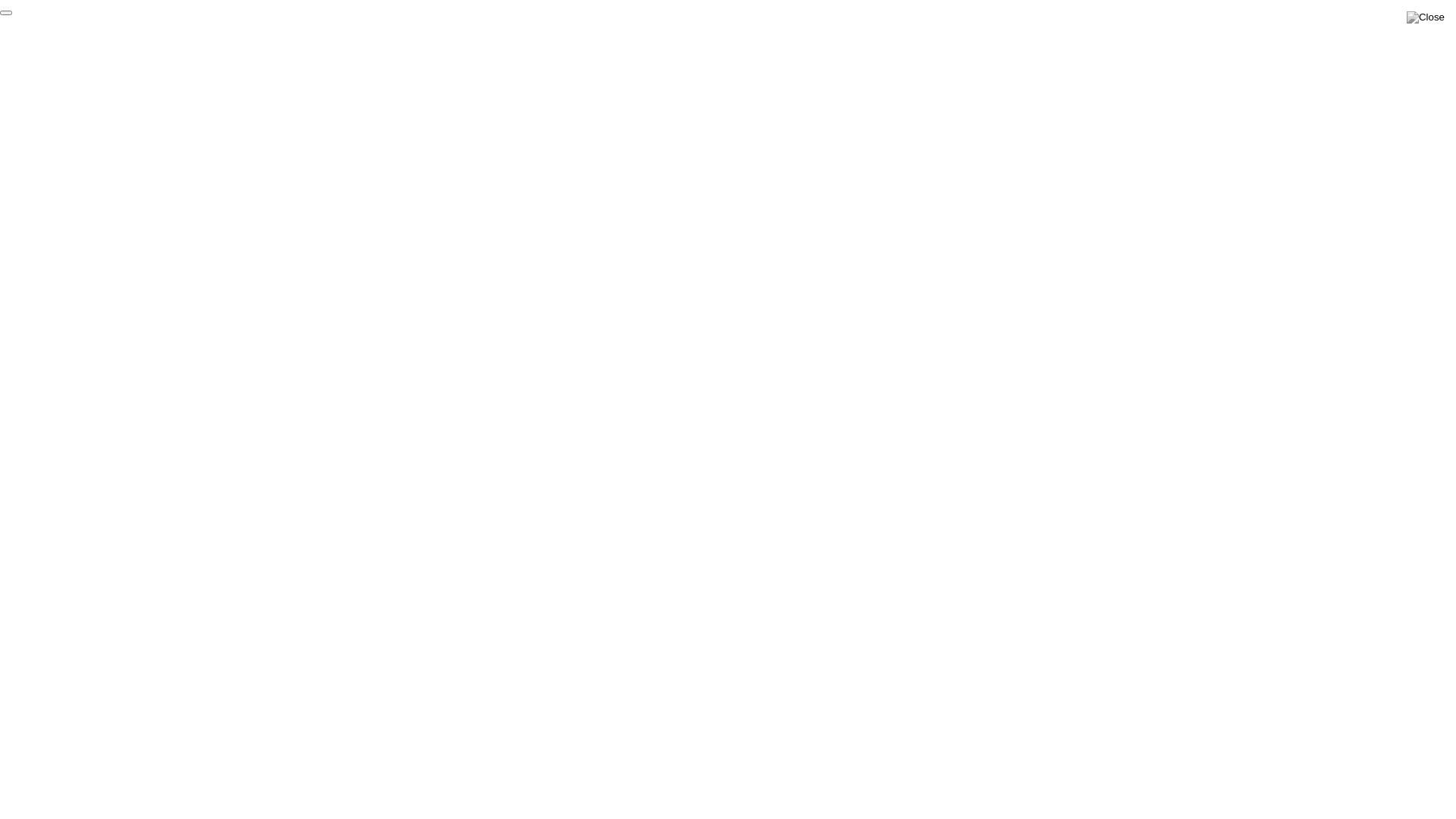
click div "End Proctoring Session"
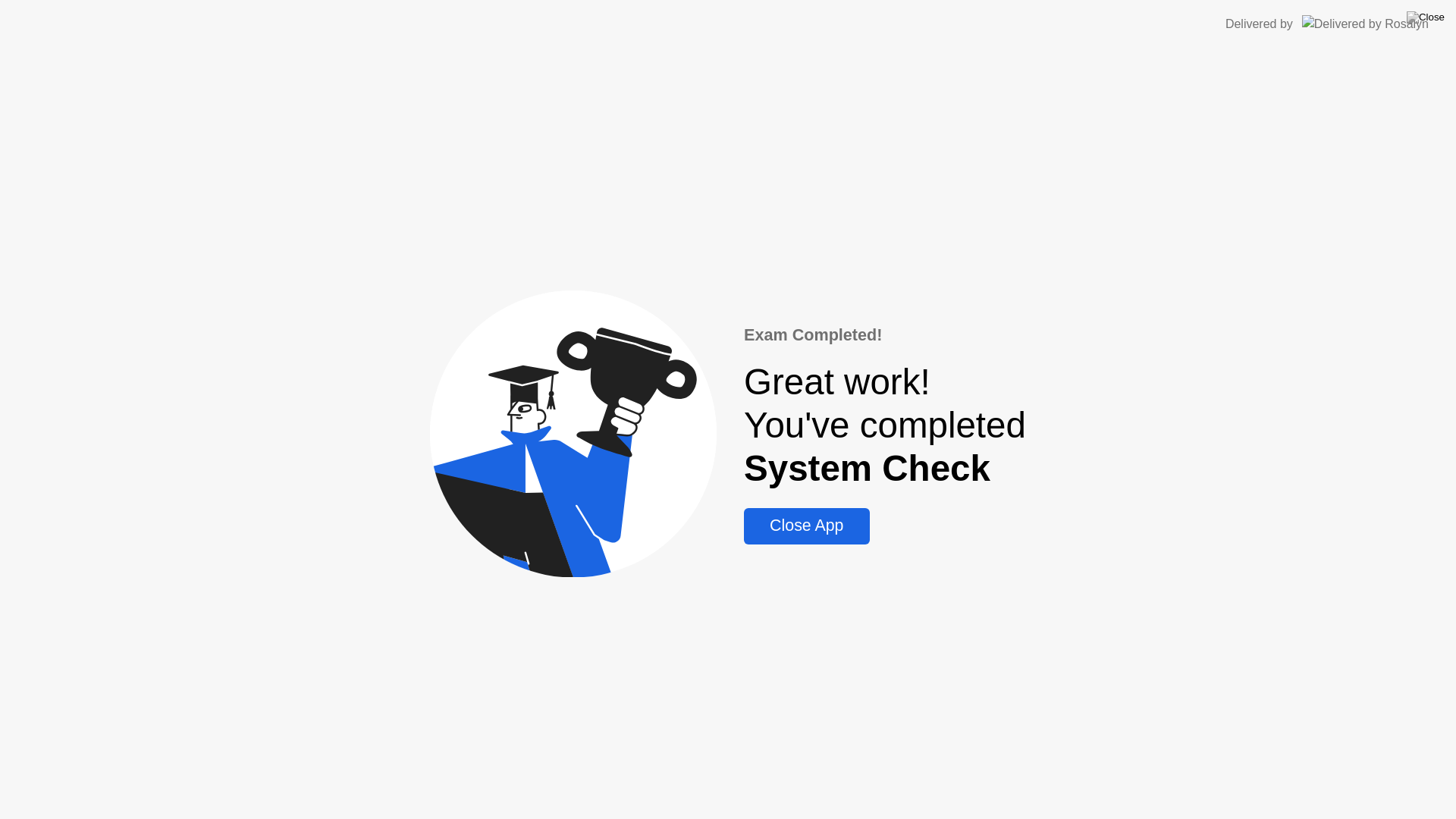
click at [837, 530] on div "Close App" at bounding box center [807, 526] width 116 height 19
